Goal: Find specific page/section

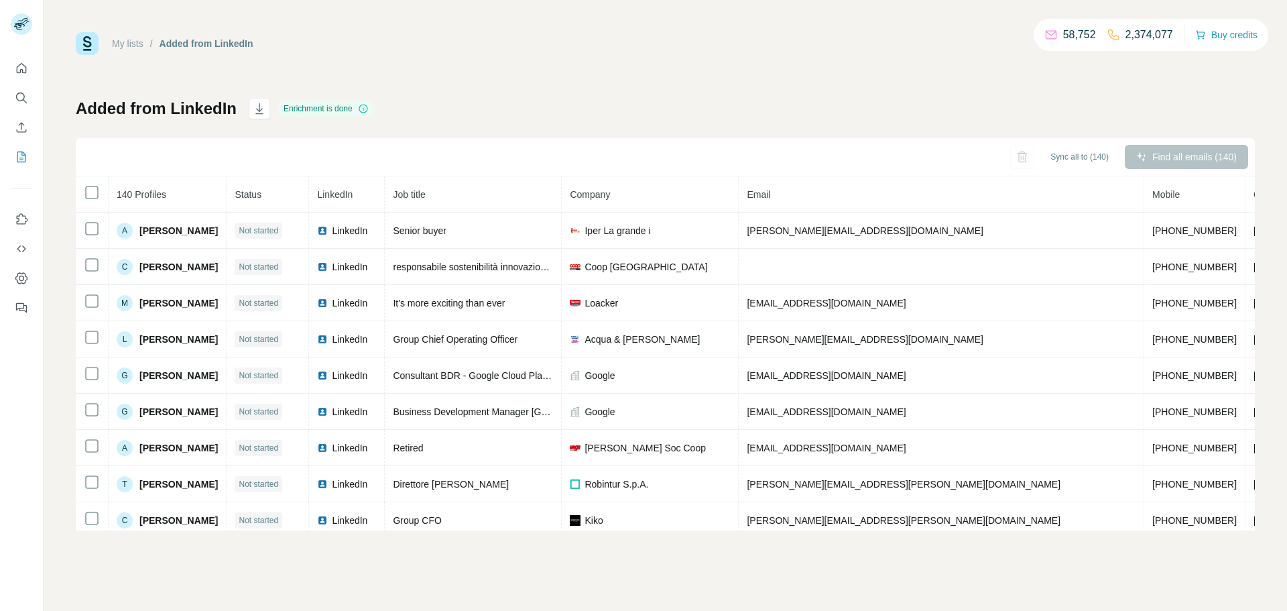
click at [22, 92] on icon "Search" at bounding box center [21, 97] width 13 height 13
click at [23, 97] on icon "Search" at bounding box center [21, 97] width 13 height 13
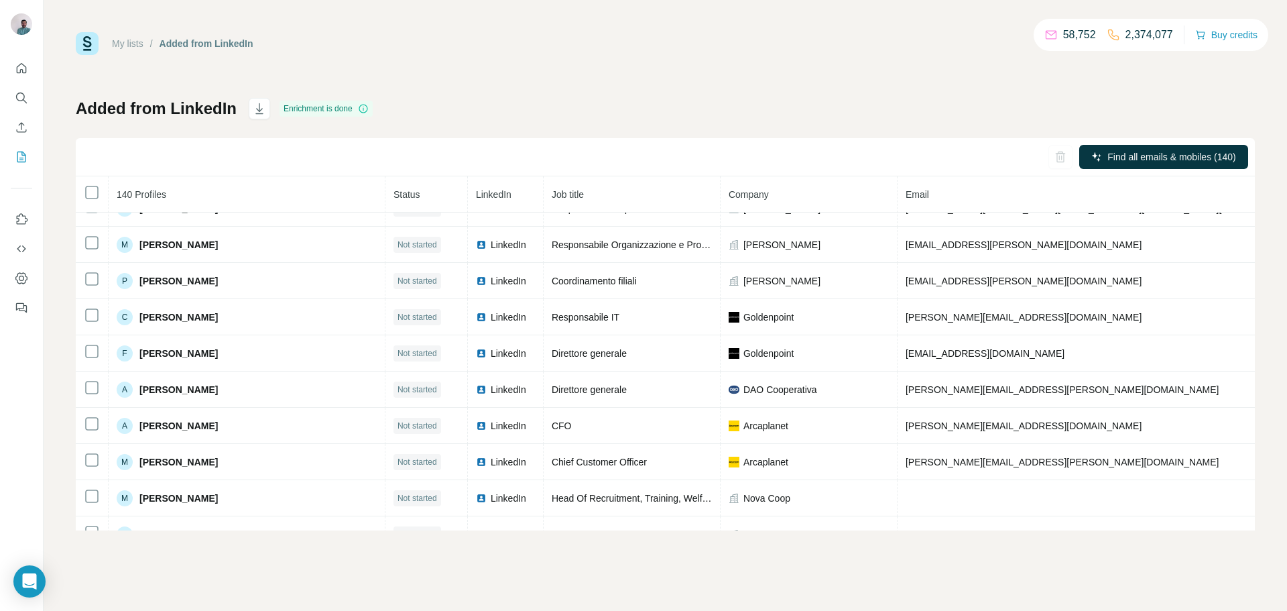
click at [170, 152] on div "Find all emails & mobiles (140)" at bounding box center [665, 157] width 1179 height 38
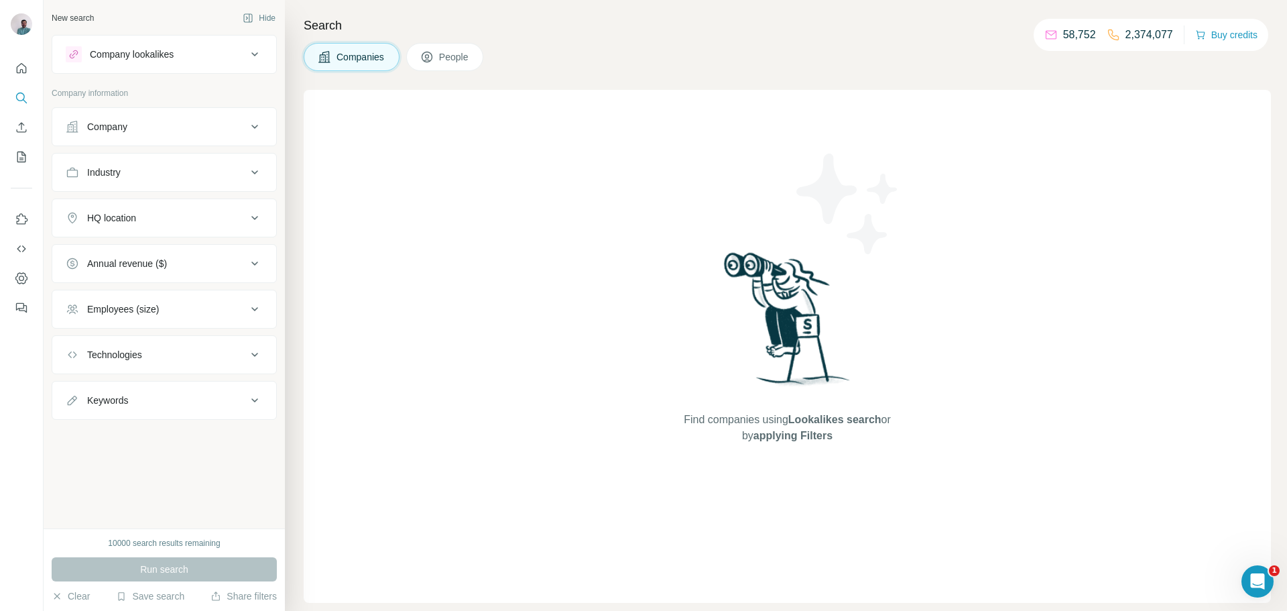
click at [449, 62] on span "People" at bounding box center [454, 56] width 31 height 13
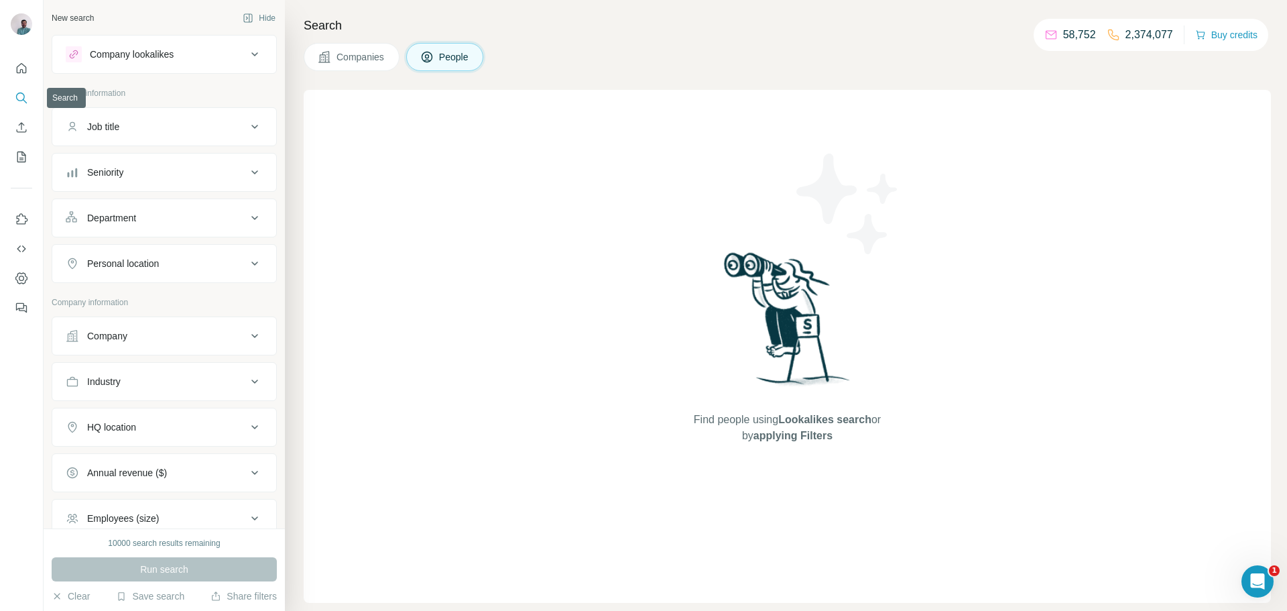
click at [25, 100] on icon "Search" at bounding box center [21, 97] width 13 height 13
